Goal: Browse casually

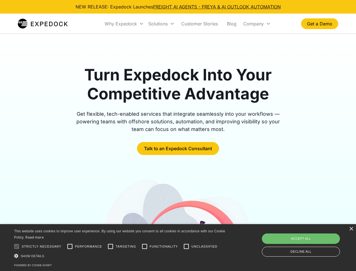
click at [124, 24] on div "Why Expedock" at bounding box center [121, 24] width 32 height 6
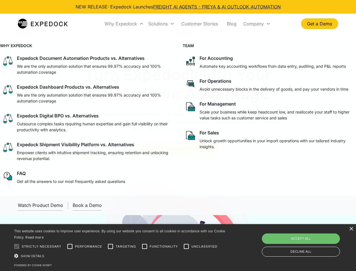
click at [161, 24] on div "Solutions" at bounding box center [157, 24] width 19 height 6
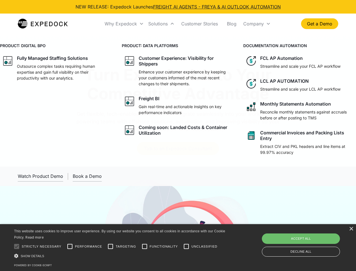
click at [257, 24] on div "Company" at bounding box center [253, 24] width 21 height 6
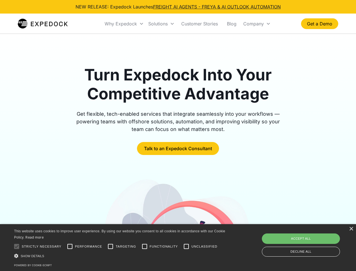
click at [17, 246] on div at bounding box center [16, 246] width 11 height 11
click at [70, 246] on input "Performance" at bounding box center [69, 246] width 11 height 11
checkbox input "true"
click at [111, 246] on input "Targeting" at bounding box center [110, 246] width 11 height 11
checkbox input "true"
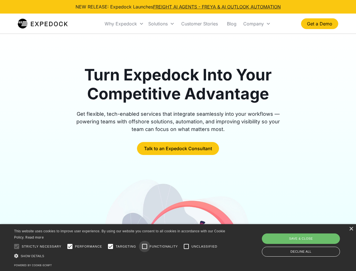
click at [145, 246] on input "Functionality" at bounding box center [144, 246] width 11 height 11
checkbox input "true"
click at [186, 246] on input "Unclassified" at bounding box center [186, 246] width 11 height 11
checkbox input "true"
click at [121, 255] on div "Show details Hide details" at bounding box center [120, 256] width 213 height 6
